Goal: Task Accomplishment & Management: Use online tool/utility

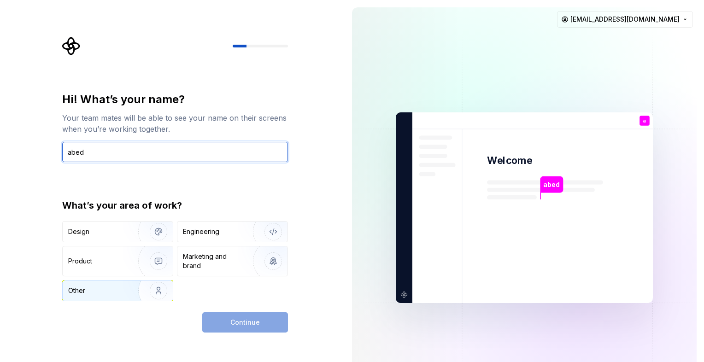
type input "abed"
click at [149, 293] on img "button" at bounding box center [152, 291] width 59 height 62
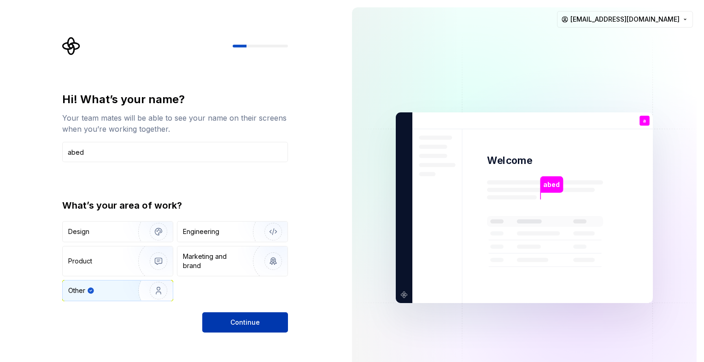
click at [221, 319] on button "Continue" at bounding box center [245, 322] width 86 height 20
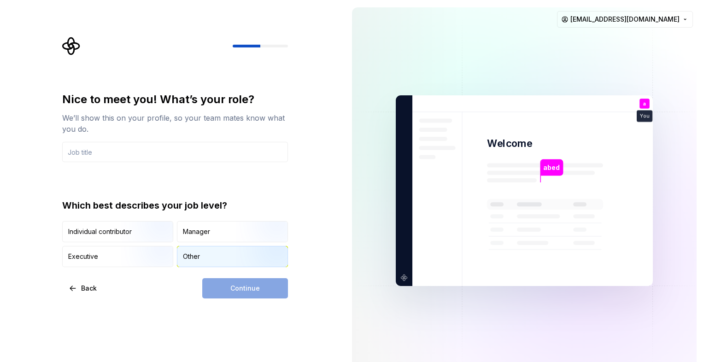
click at [214, 260] on div "Other" at bounding box center [232, 256] width 110 height 20
click at [232, 281] on div "Continue" at bounding box center [245, 288] width 86 height 20
click at [119, 157] on input "text" at bounding box center [175, 152] width 226 height 20
click at [102, 238] on div "Individual contributor" at bounding box center [118, 232] width 110 height 20
click at [196, 263] on div "Other" at bounding box center [232, 256] width 110 height 20
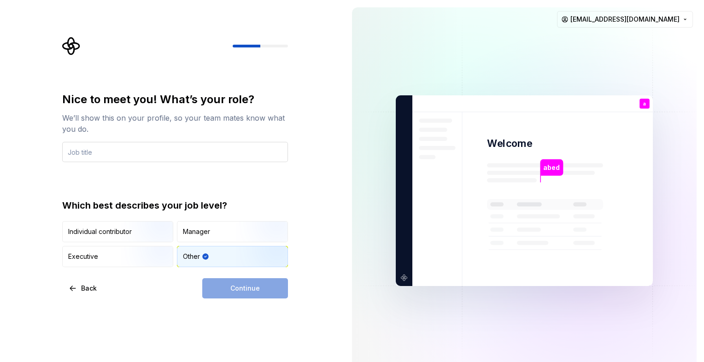
click at [98, 154] on input "text" at bounding box center [175, 152] width 226 height 20
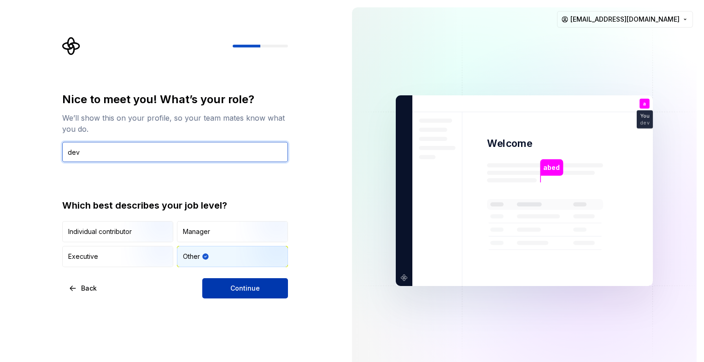
type input "dev"
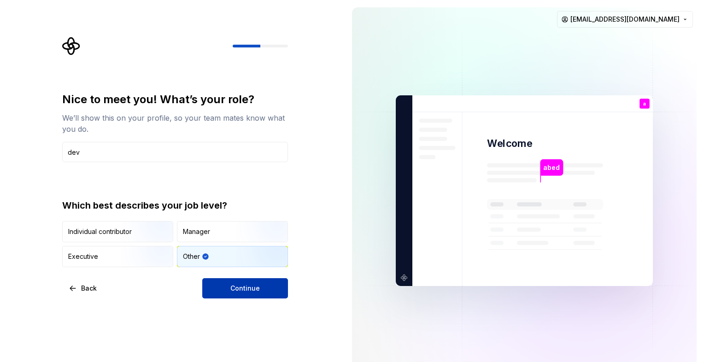
click at [267, 292] on button "Continue" at bounding box center [245, 288] width 86 height 20
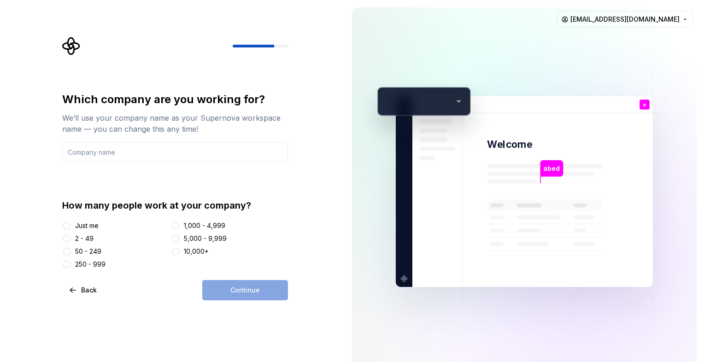
click at [82, 226] on div "Just me" at bounding box center [86, 225] width 23 height 9
click at [70, 226] on button "Just me" at bounding box center [66, 225] width 7 height 7
click at [137, 155] on input "text" at bounding box center [175, 152] width 226 height 20
click at [227, 285] on button "Continue" at bounding box center [245, 290] width 86 height 20
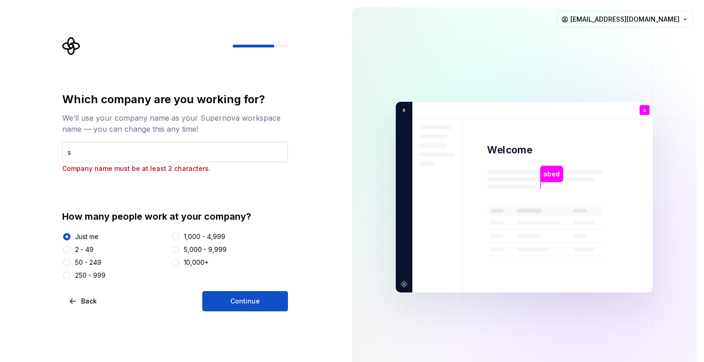
click at [129, 151] on input "s" at bounding box center [175, 152] width 226 height 20
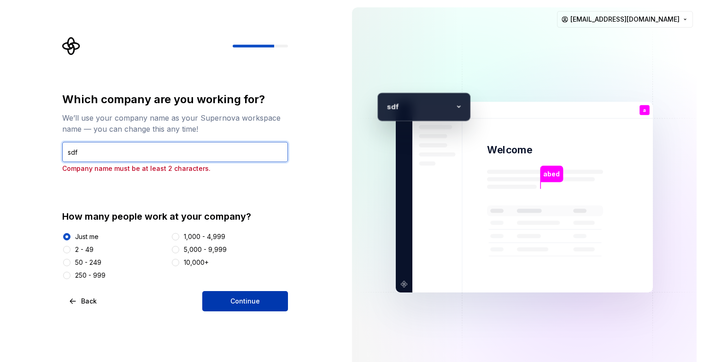
type input "sdf"
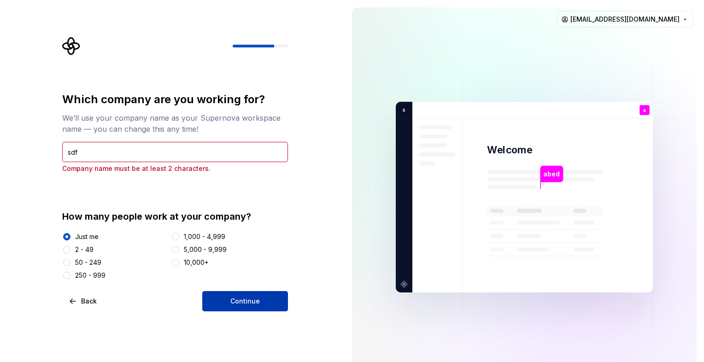
click at [251, 303] on span "Continue" at bounding box center [244, 301] width 29 height 9
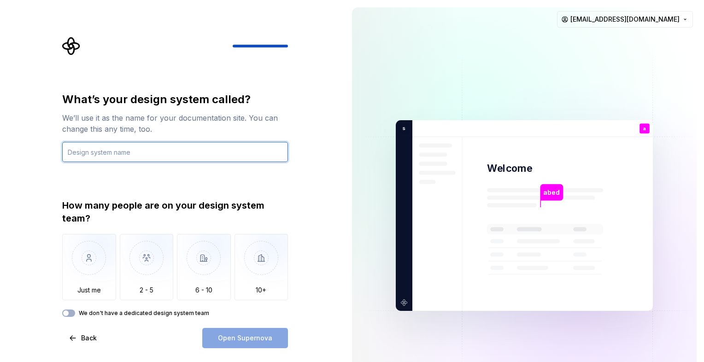
paste input "Doorly"
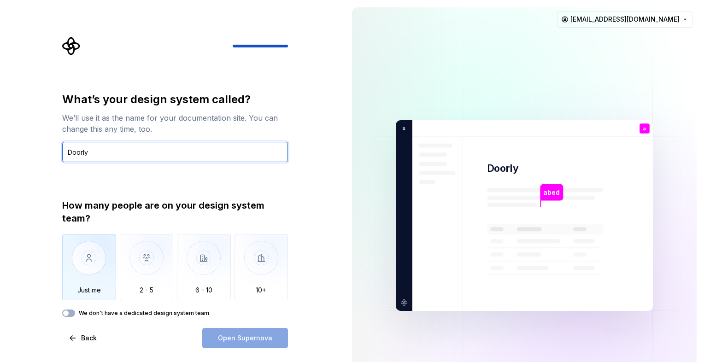
type input "Doorly"
click at [95, 281] on img "button" at bounding box center [89, 265] width 54 height 62
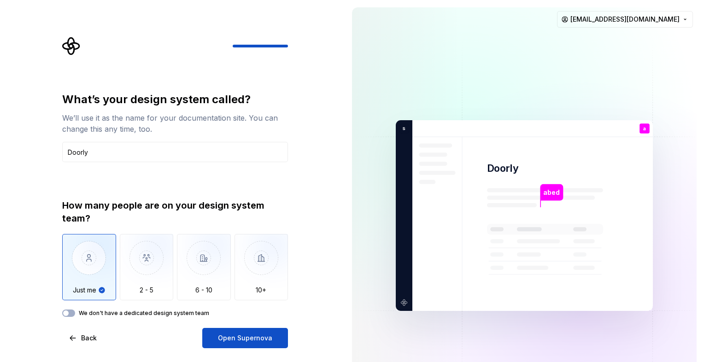
click at [138, 310] on label "We don't have a dedicated design system team" at bounding box center [144, 313] width 130 height 7
click at [75, 310] on button "We don't have a dedicated design system team" at bounding box center [68, 313] width 13 height 7
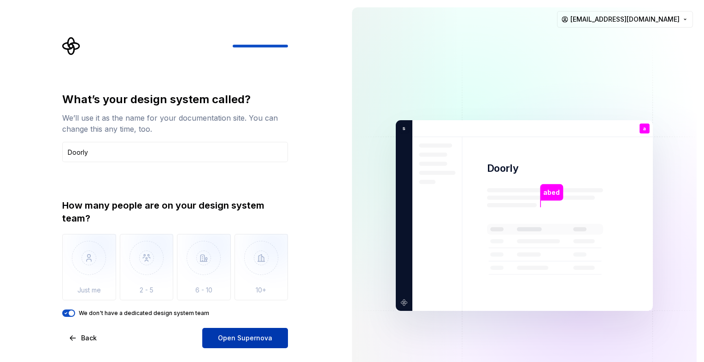
click at [228, 340] on span "Open Supernova" at bounding box center [245, 338] width 54 height 9
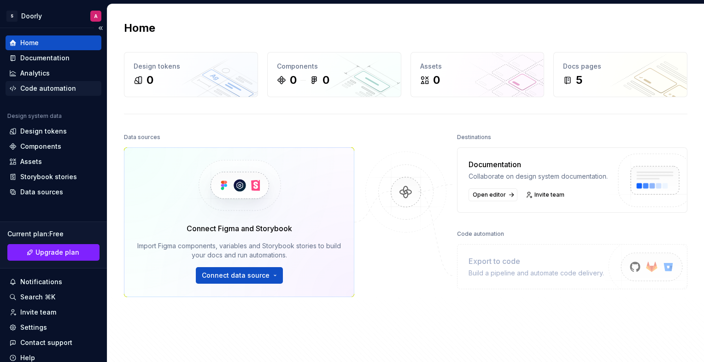
click at [52, 91] on div "Code automation" at bounding box center [48, 88] width 56 height 9
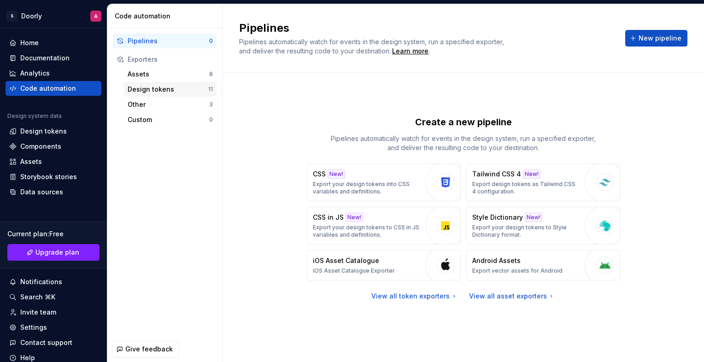
click at [154, 91] on div "Design tokens" at bounding box center [168, 89] width 81 height 9
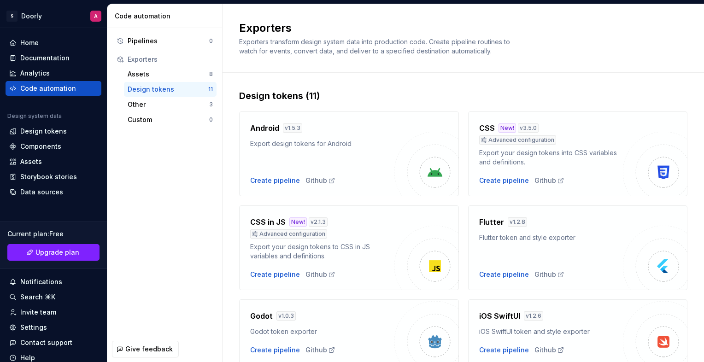
scroll to position [92, 0]
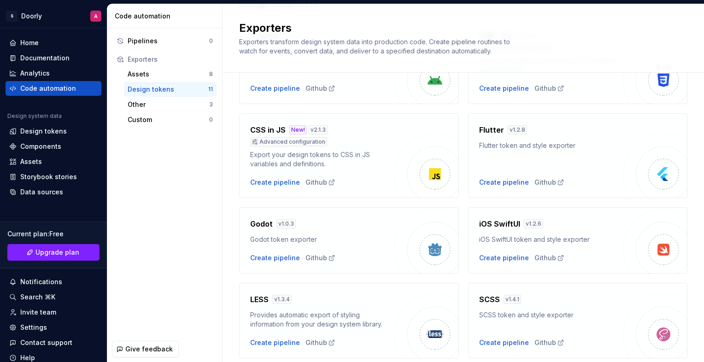
click at [531, 146] on div "Flutter token and style exporter" at bounding box center [551, 145] width 144 height 9
click at [591, 149] on div "Flutter token and style exporter" at bounding box center [551, 145] width 144 height 9
click at [499, 181] on div "Create pipeline" at bounding box center [504, 182] width 50 height 9
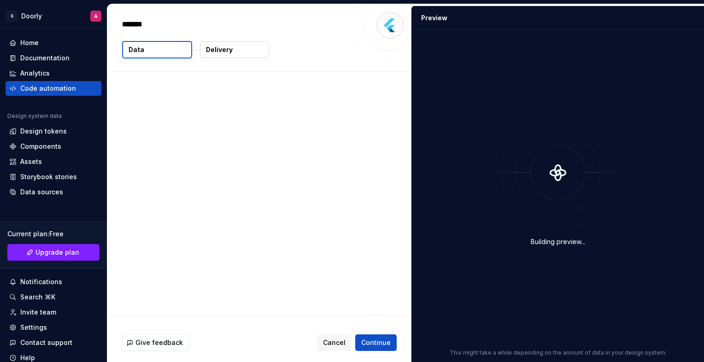
type textarea "*"
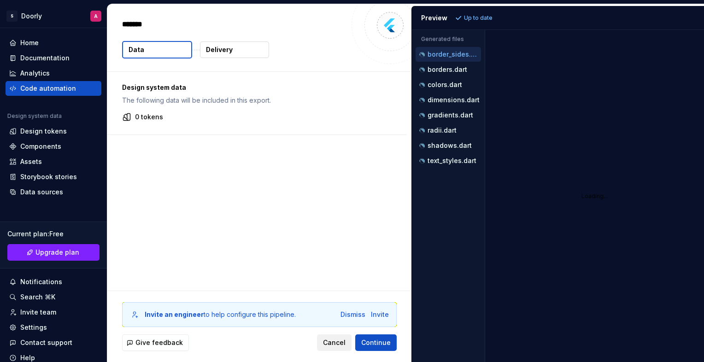
click at [343, 342] on span "Cancel" at bounding box center [334, 342] width 23 height 9
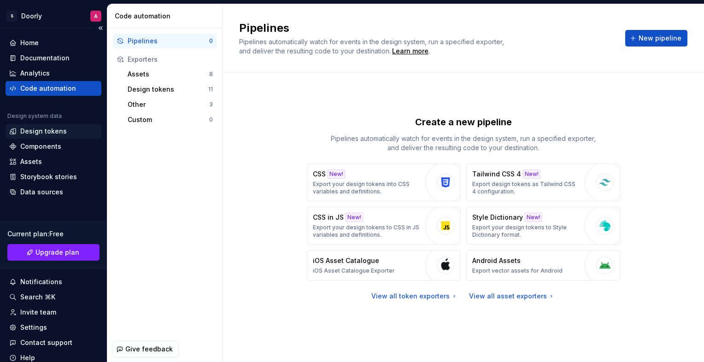
click at [53, 129] on div "Design tokens" at bounding box center [43, 131] width 47 height 9
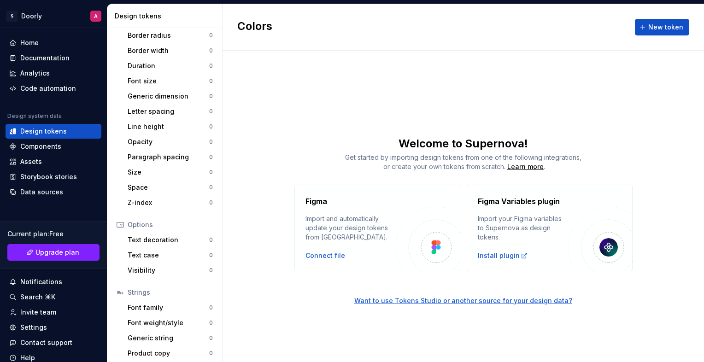
scroll to position [142, 0]
